Goal: Information Seeking & Learning: Learn about a topic

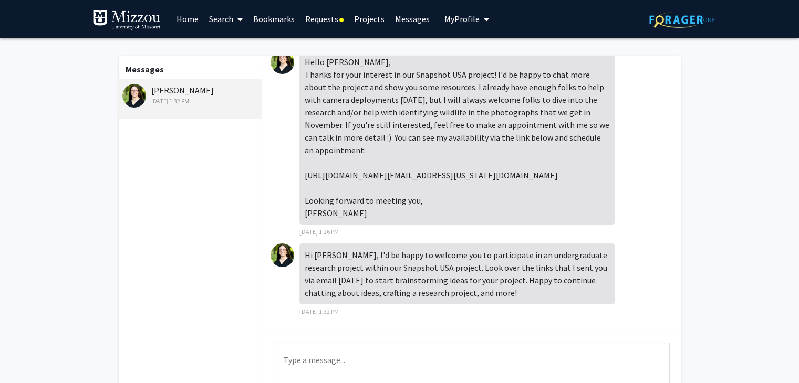
click at [237, 25] on span at bounding box center [237, 19] width 9 height 37
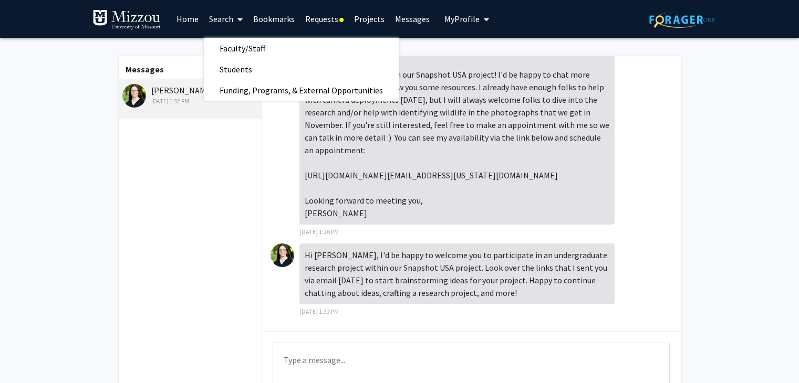
click at [333, 25] on link "Requests" at bounding box center [324, 19] width 49 height 37
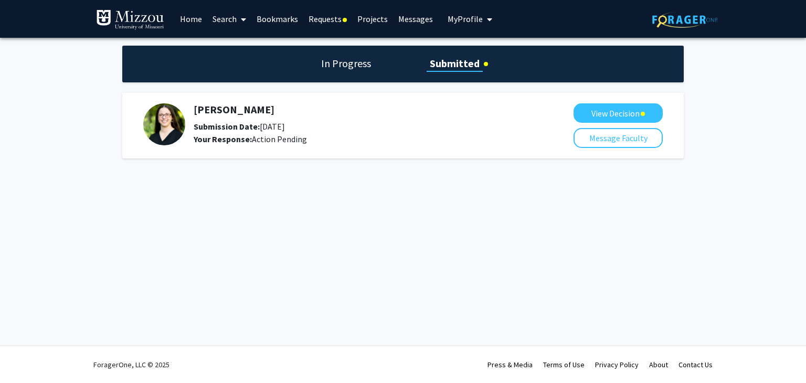
click at [239, 18] on span at bounding box center [241, 19] width 9 height 37
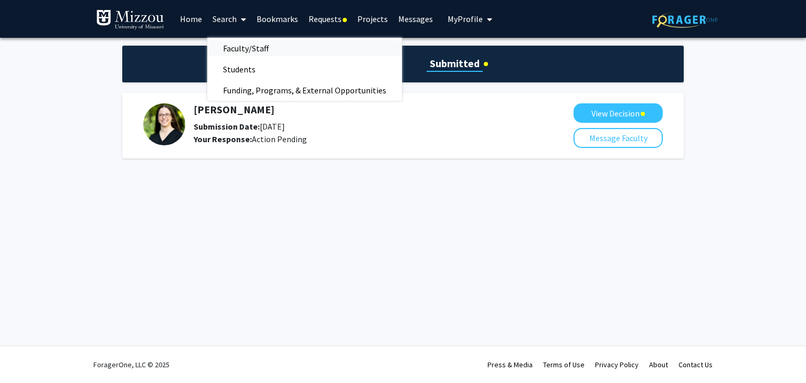
click at [245, 46] on span "Faculty/Staff" at bounding box center [245, 48] width 77 height 21
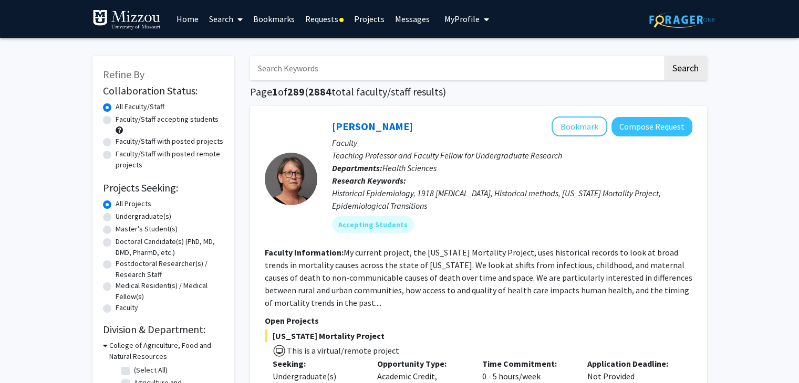
click at [153, 120] on label "Faculty/Staff accepting students" at bounding box center [167, 119] width 103 height 11
click at [122, 120] on input "Faculty/Staff accepting students" at bounding box center [119, 117] width 7 height 7
radio input "true"
click at [145, 215] on label "Undergraduate(s)" at bounding box center [144, 216] width 56 height 11
click at [122, 215] on input "Undergraduate(s)" at bounding box center [119, 214] width 7 height 7
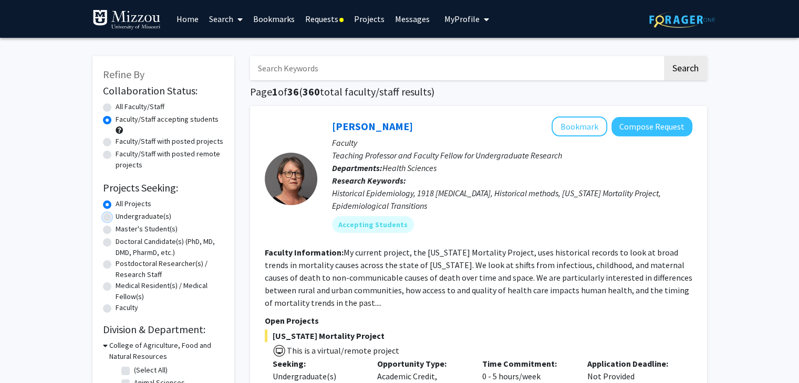
radio input "true"
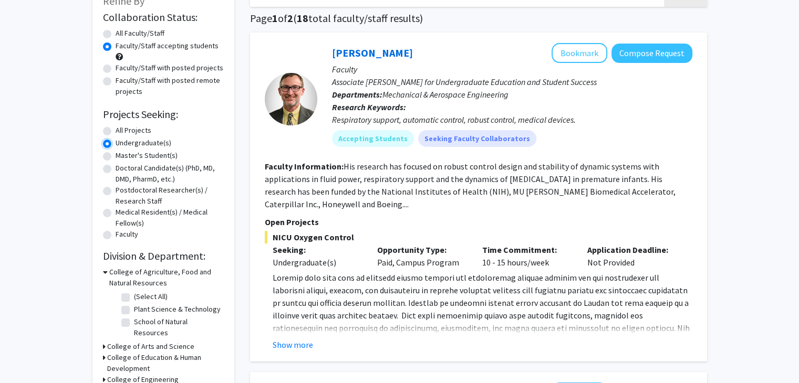
scroll to position [108, 0]
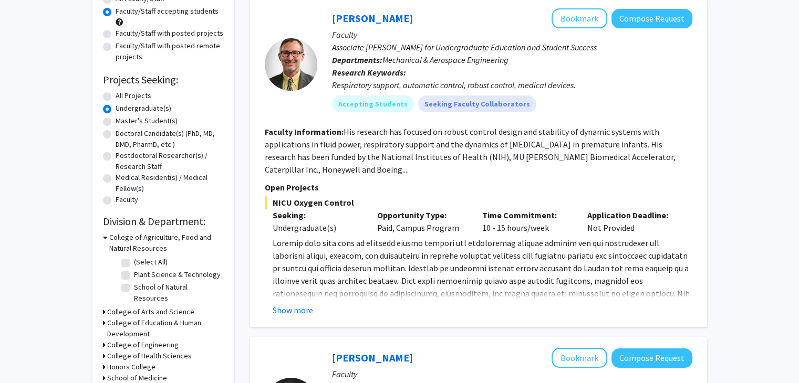
click at [134, 263] on label "(Select All)" at bounding box center [151, 262] width 34 height 11
click at [134, 263] on input "(Select All)" at bounding box center [137, 260] width 7 height 7
checkbox input "true"
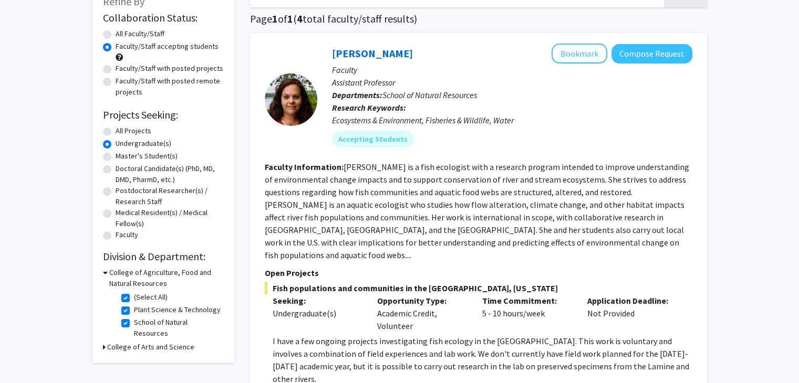
scroll to position [74, 0]
click at [418, 213] on fg-read-more "[PERSON_NAME] is a fish ecologist with a research program intended to improve u…" at bounding box center [477, 210] width 424 height 99
click at [134, 297] on label "(Select All)" at bounding box center [151, 296] width 34 height 11
click at [134, 297] on input "(Select All)" at bounding box center [137, 294] width 7 height 7
checkbox input "false"
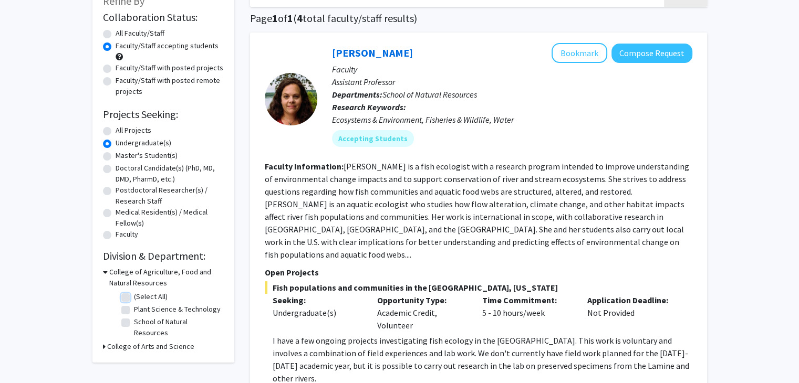
checkbox input "false"
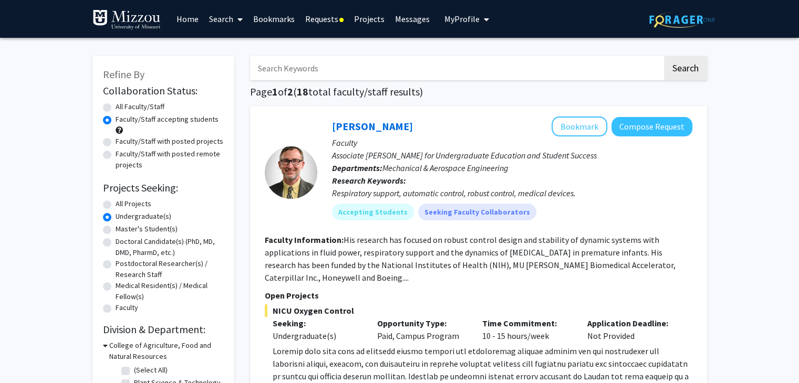
scroll to position [53, 0]
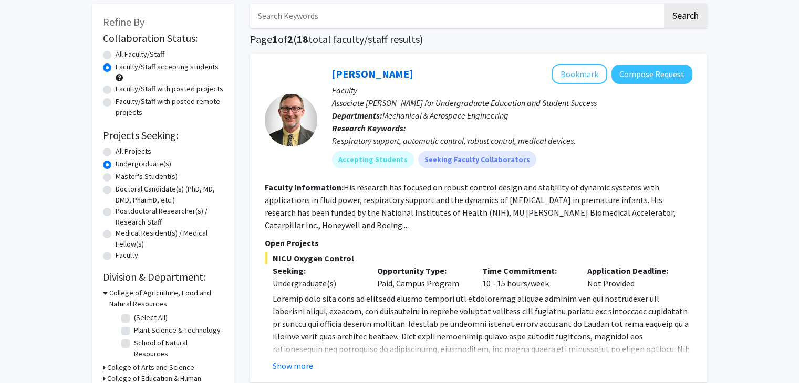
click at [151, 333] on label "Plant Science & Technology" at bounding box center [177, 330] width 87 height 11
click at [141, 332] on input "Plant Science & Technology" at bounding box center [137, 328] width 7 height 7
checkbox input "true"
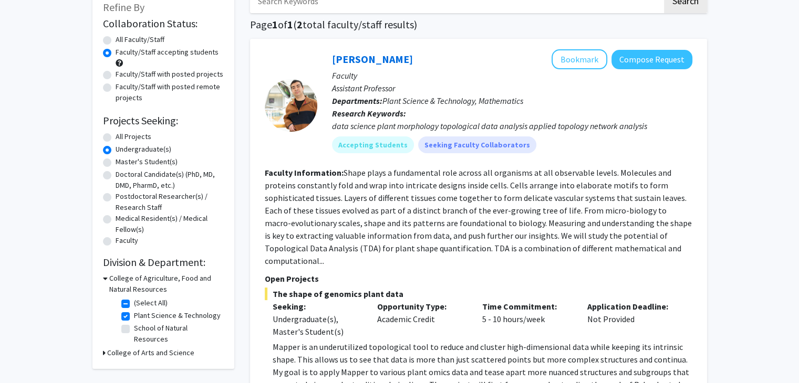
scroll to position [65, 0]
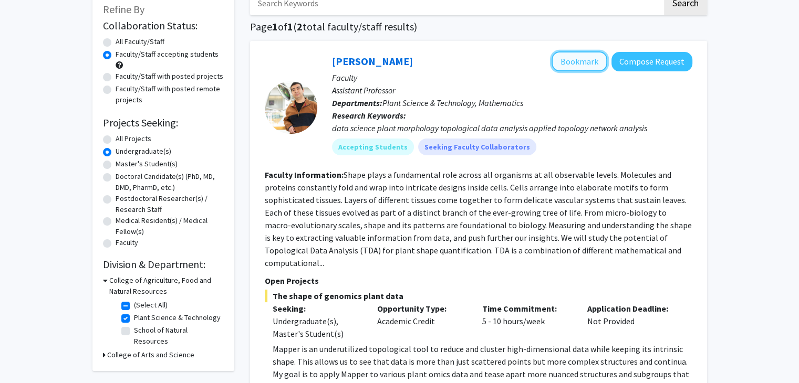
click at [573, 55] on button "Bookmark" at bounding box center [579, 61] width 56 height 20
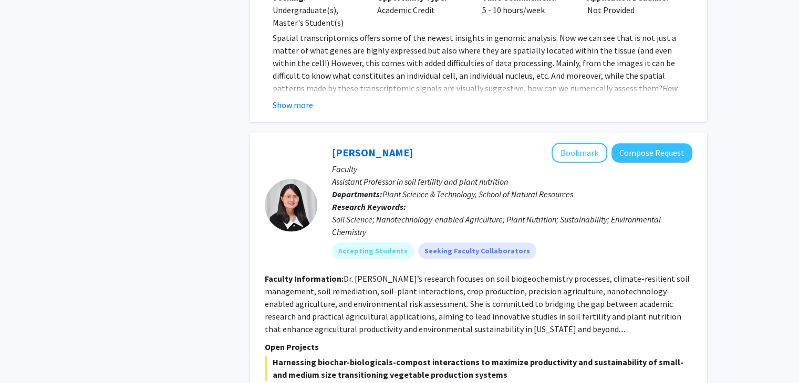
scroll to position [519, 0]
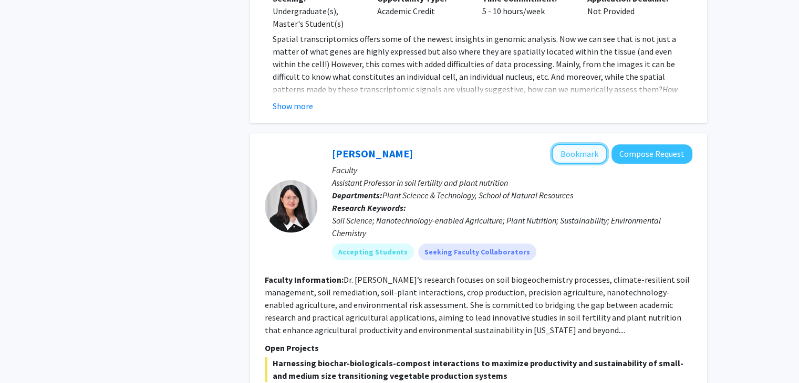
click at [567, 144] on button "Bookmark" at bounding box center [579, 154] width 56 height 20
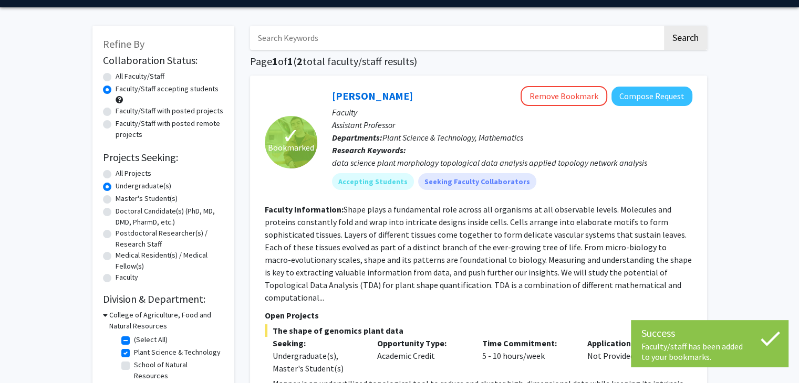
scroll to position [87, 0]
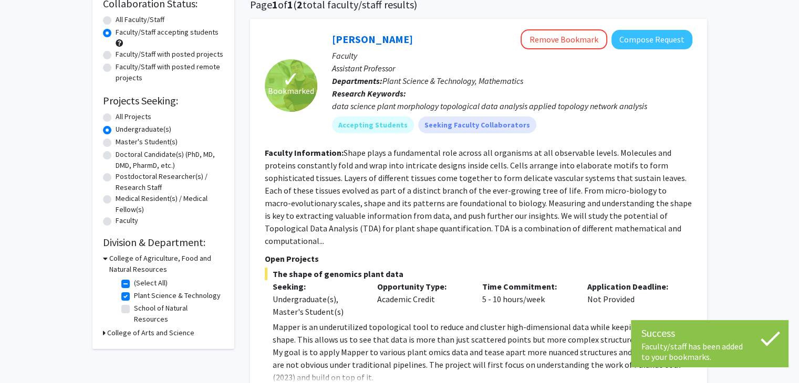
click at [134, 297] on label "Plant Science & Technology" at bounding box center [177, 295] width 87 height 11
click at [134, 297] on input "Plant Science & Technology" at bounding box center [137, 293] width 7 height 7
checkbox input "false"
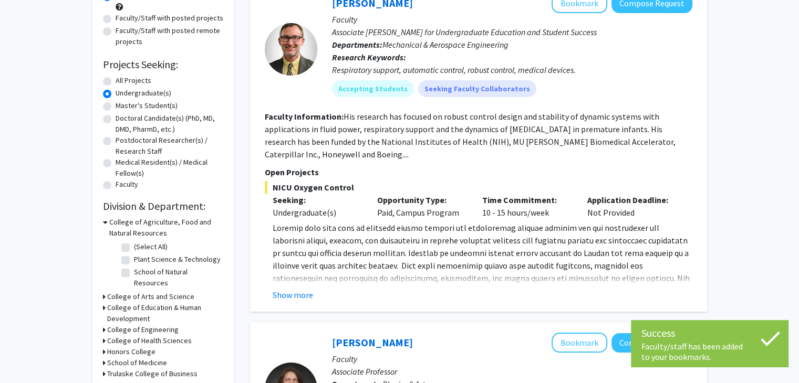
scroll to position [136, 0]
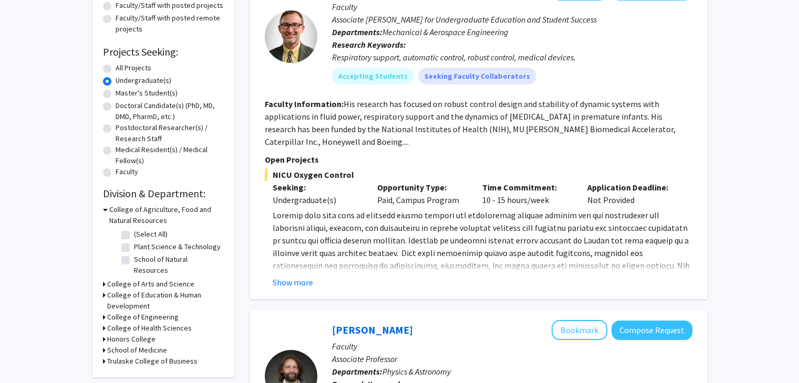
click at [138, 279] on h3 "College of Arts and Science" at bounding box center [150, 284] width 87 height 11
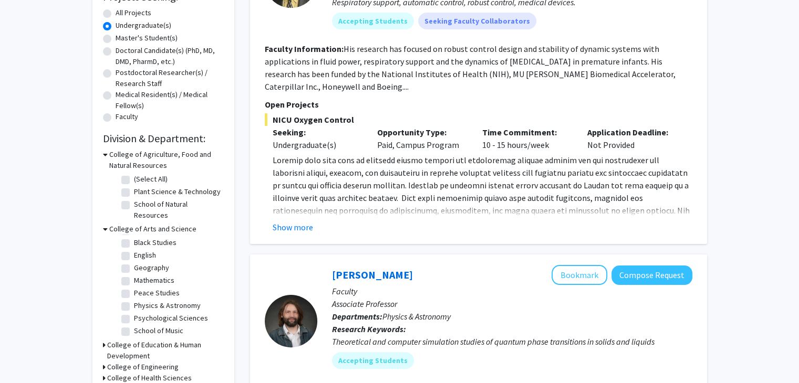
scroll to position [0, 0]
click at [116, 224] on h3 "College of Arts and Science" at bounding box center [152, 229] width 87 height 11
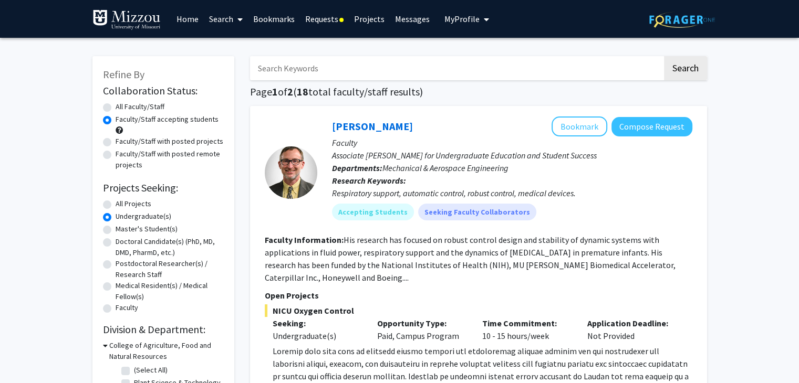
click at [380, 16] on link "Projects" at bounding box center [369, 19] width 41 height 37
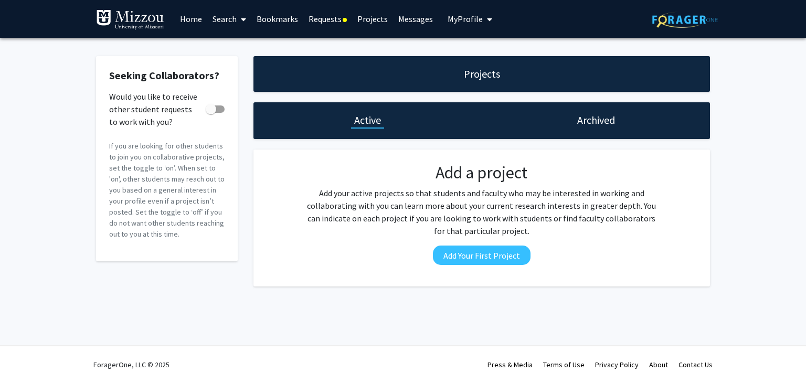
click at [413, 14] on link "Messages" at bounding box center [415, 19] width 45 height 37
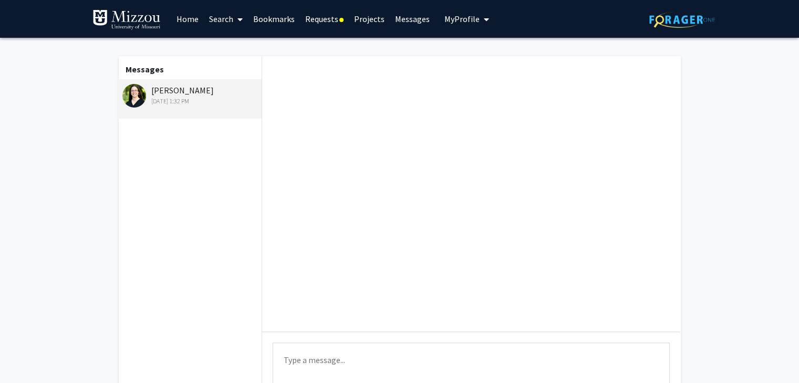
scroll to position [27, 0]
